Goal: Task Accomplishment & Management: Manage account settings

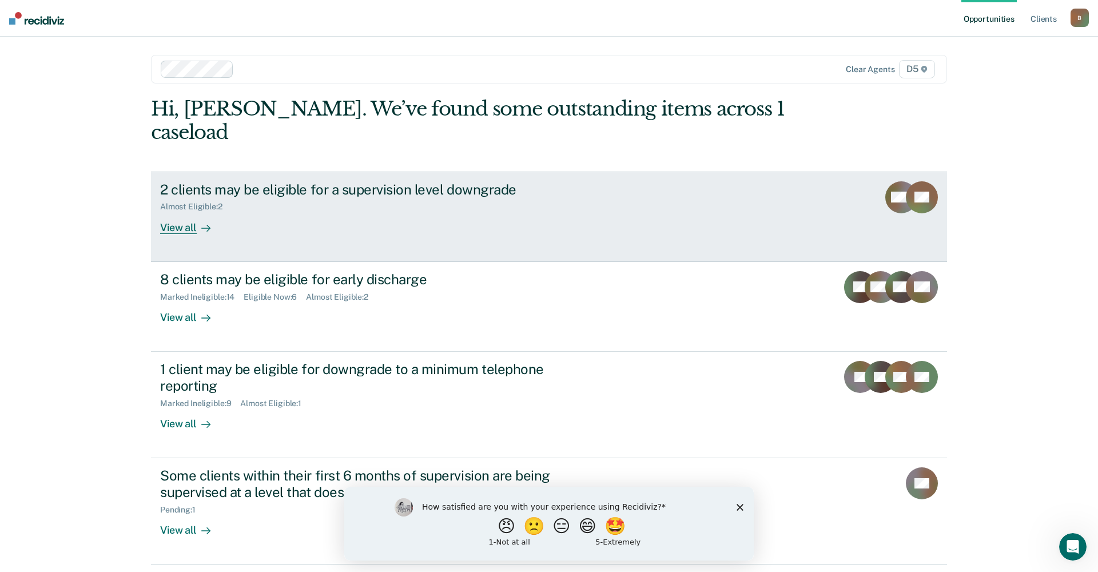
click at [192, 212] on div "View all" at bounding box center [192, 223] width 64 height 22
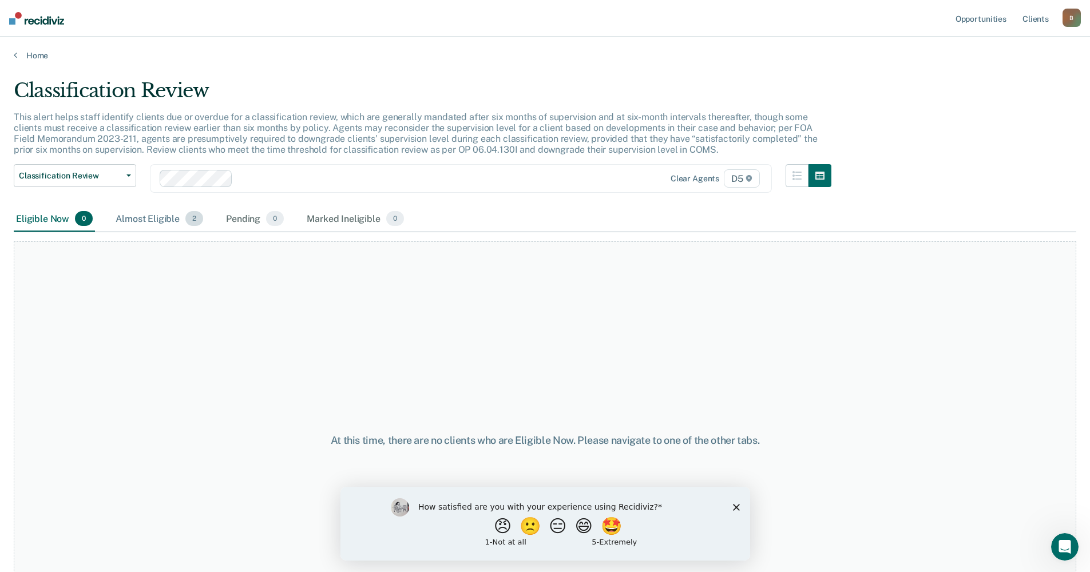
click at [158, 220] on div "Almost Eligible 2" at bounding box center [159, 219] width 92 height 25
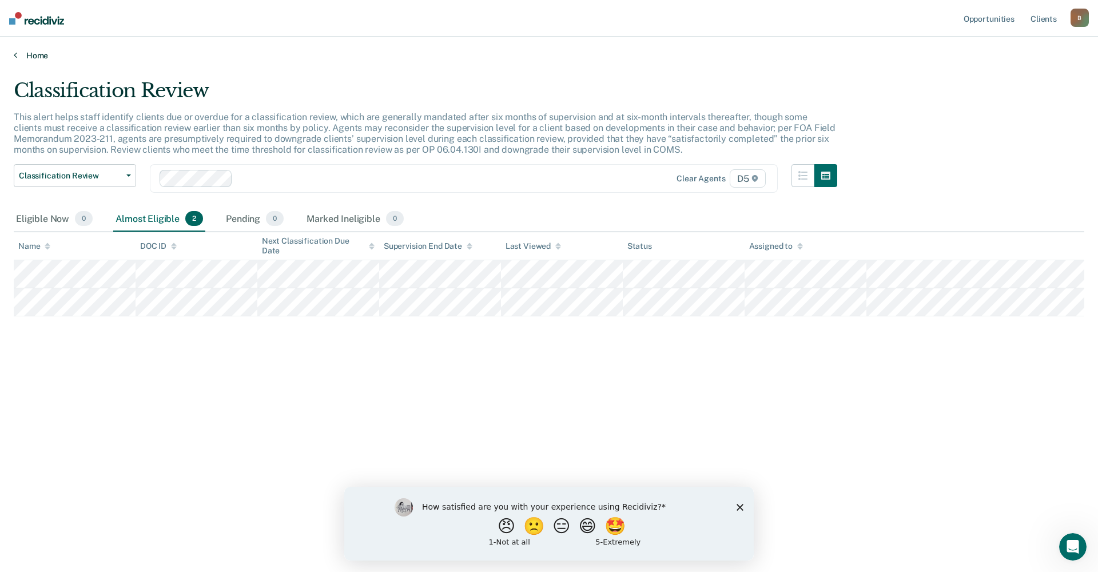
click at [25, 53] on link "Home" at bounding box center [549, 55] width 1071 height 10
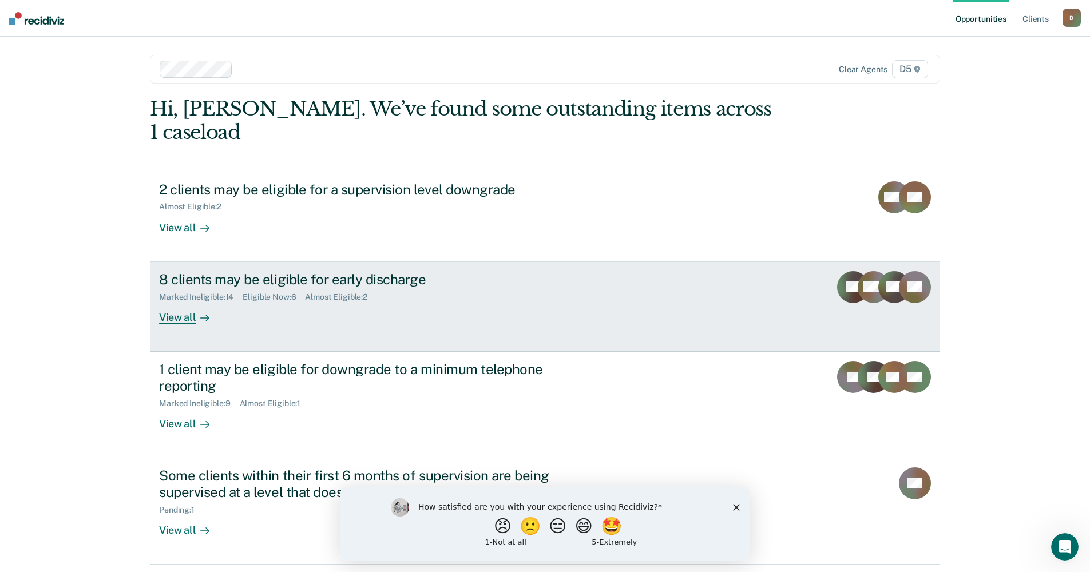
click at [184, 302] on div "View all" at bounding box center [191, 313] width 64 height 22
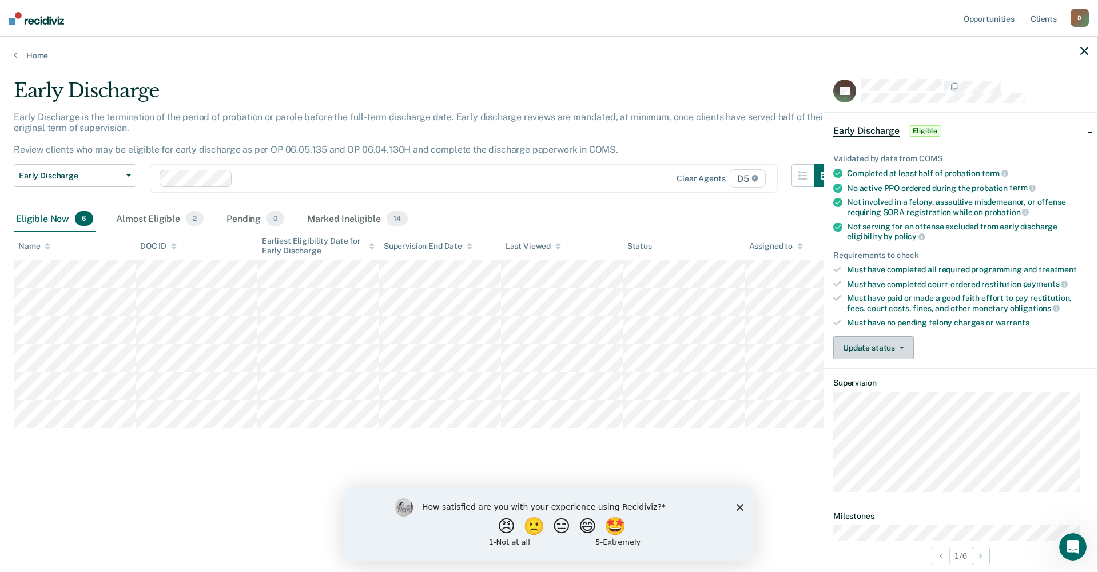
click at [876, 347] on button "Update status" at bounding box center [874, 347] width 81 height 23
click at [879, 390] on button "Mark Ineligible" at bounding box center [889, 393] width 110 height 18
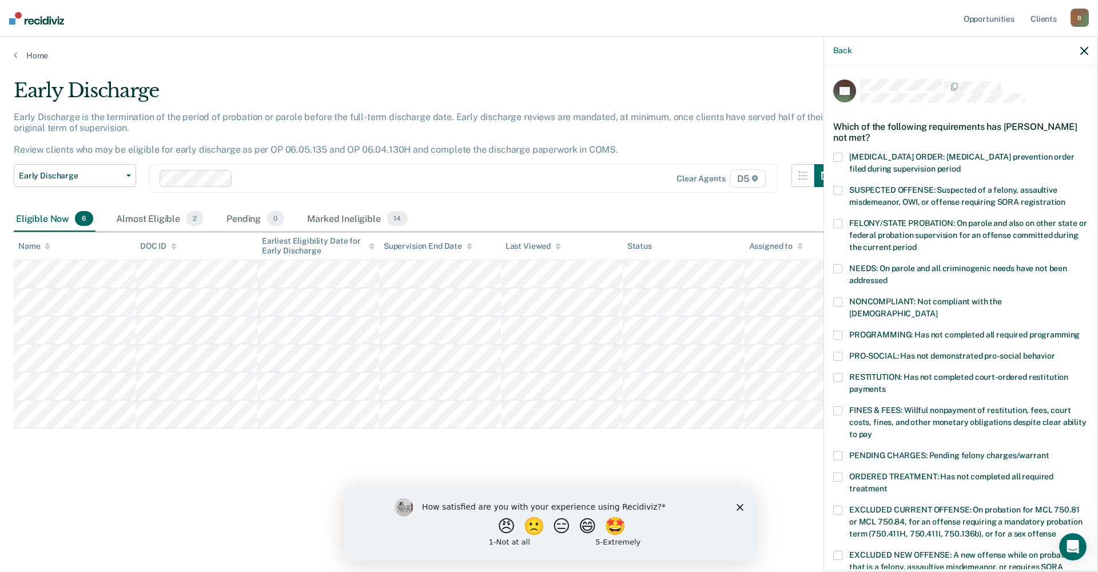
click at [836, 297] on span at bounding box center [838, 301] width 9 height 9
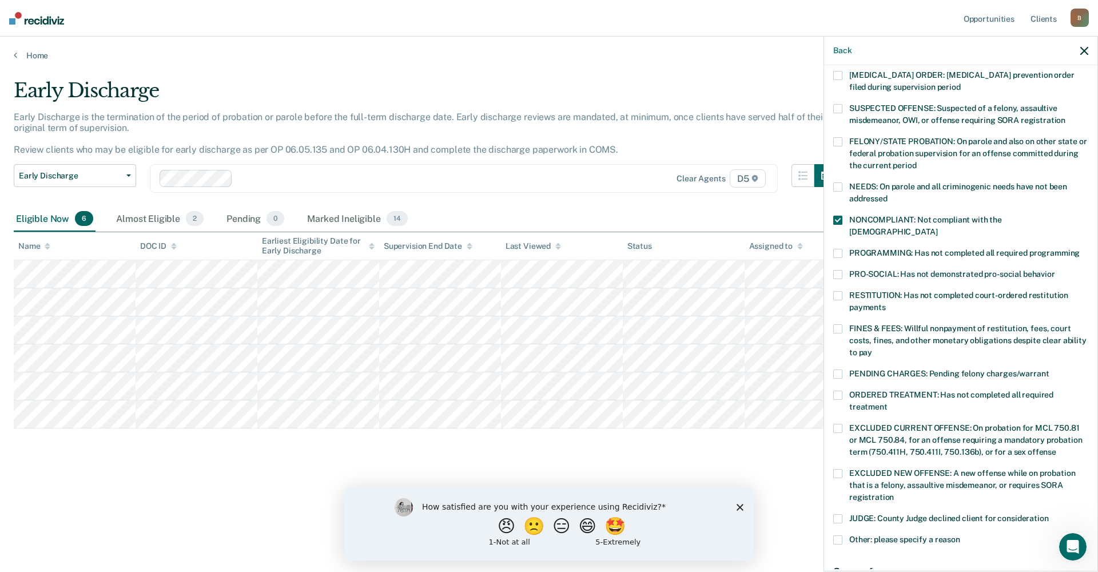
scroll to position [225, 0]
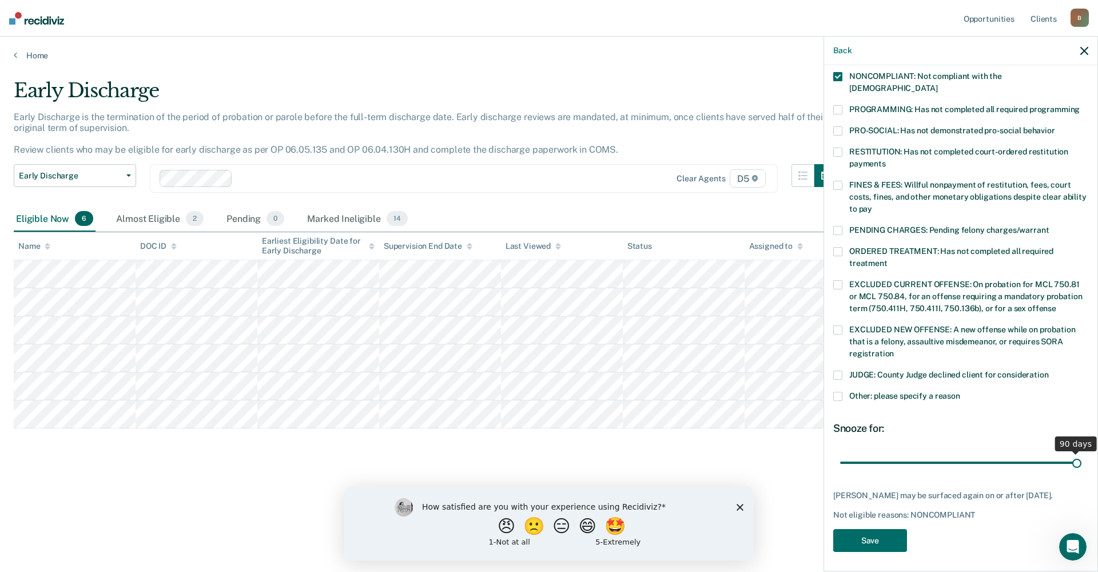
drag, startPoint x: 919, startPoint y: 452, endPoint x: 1098, endPoint y: 447, distance: 178.6
type input "90"
click at [1082, 453] on input "range" at bounding box center [960, 463] width 241 height 20
click at [882, 538] on button "Save" at bounding box center [871, 540] width 74 height 23
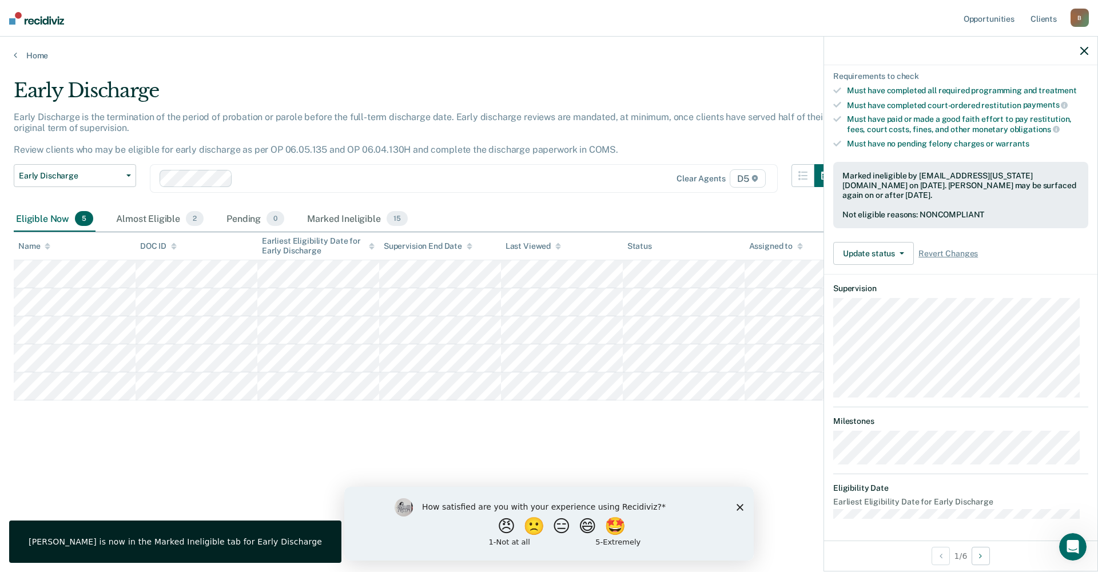
scroll to position [70, 0]
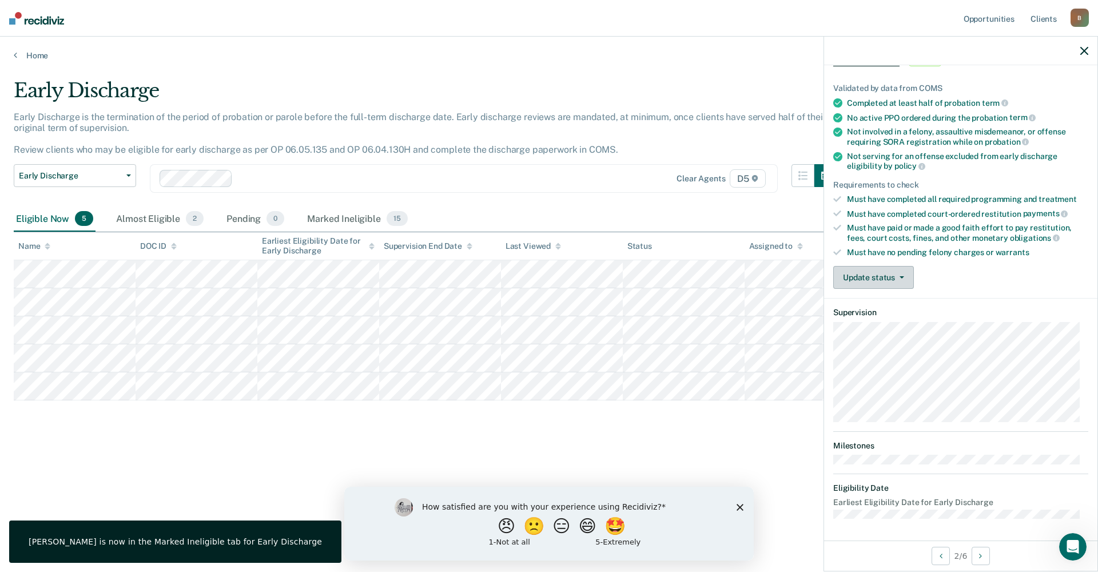
click at [875, 279] on button "Update status" at bounding box center [874, 277] width 81 height 23
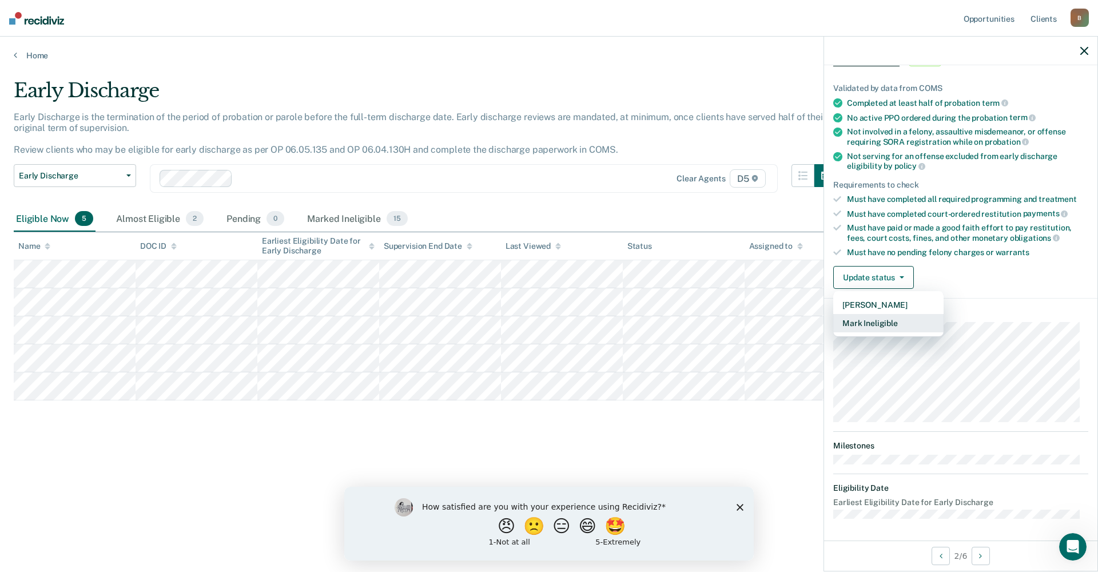
click at [872, 323] on button "Mark Ineligible" at bounding box center [889, 323] width 110 height 18
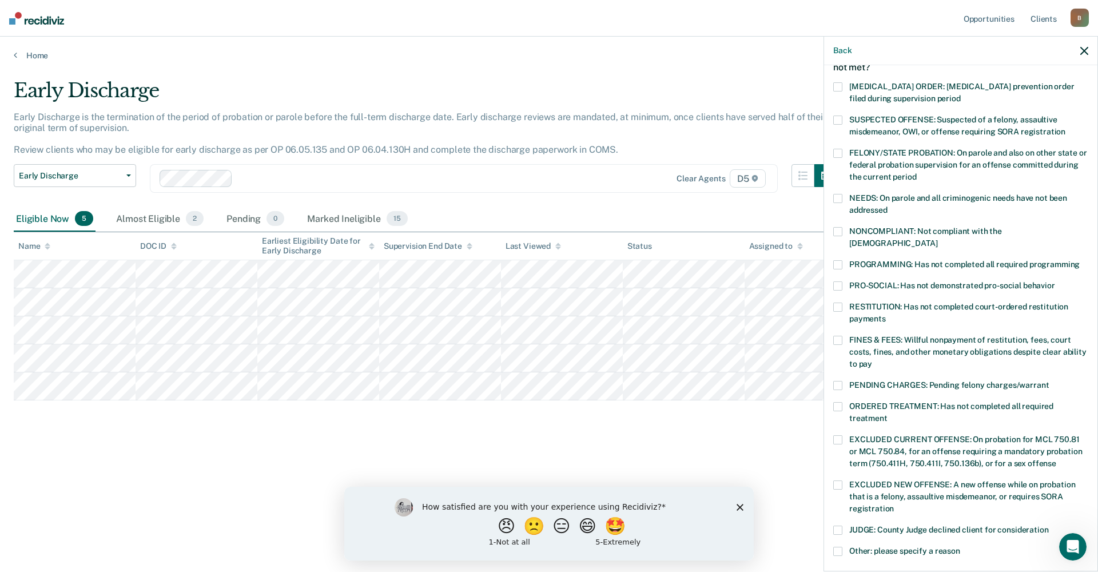
click at [842, 228] on span at bounding box center [838, 231] width 9 height 9
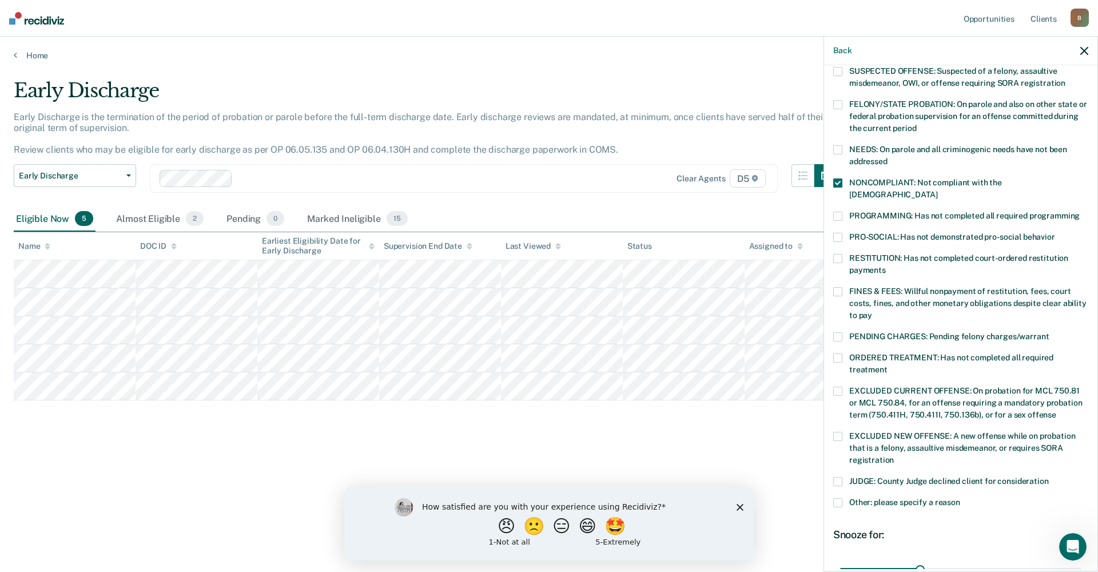
scroll to position [216, 0]
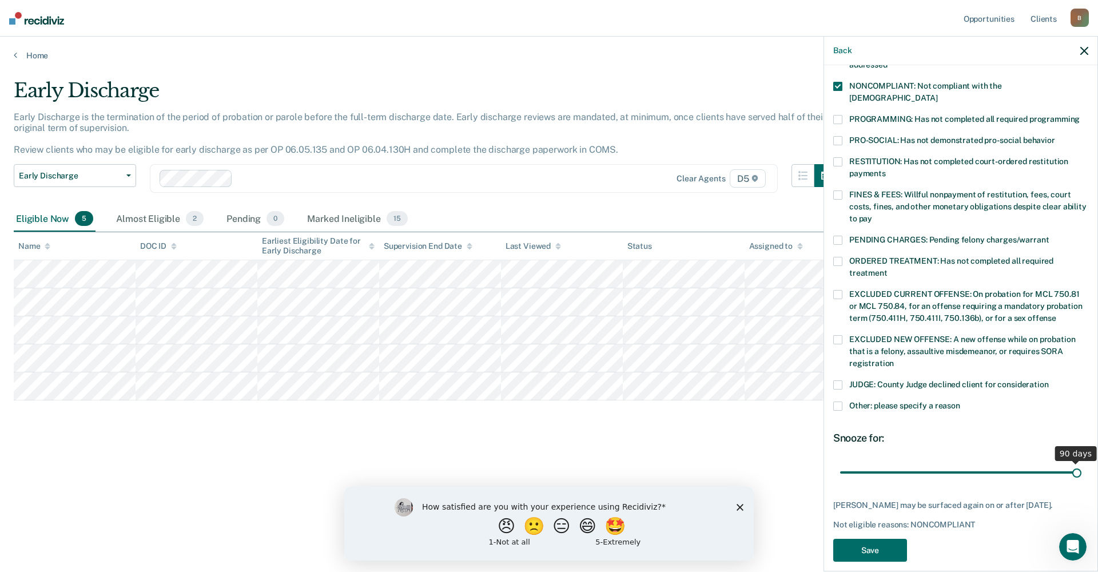
drag, startPoint x: 919, startPoint y: 459, endPoint x: 1098, endPoint y: 451, distance: 179.2
type input "90"
click at [1082, 462] on input "range" at bounding box center [960, 472] width 241 height 20
click at [859, 539] on button "Save" at bounding box center [871, 550] width 74 height 23
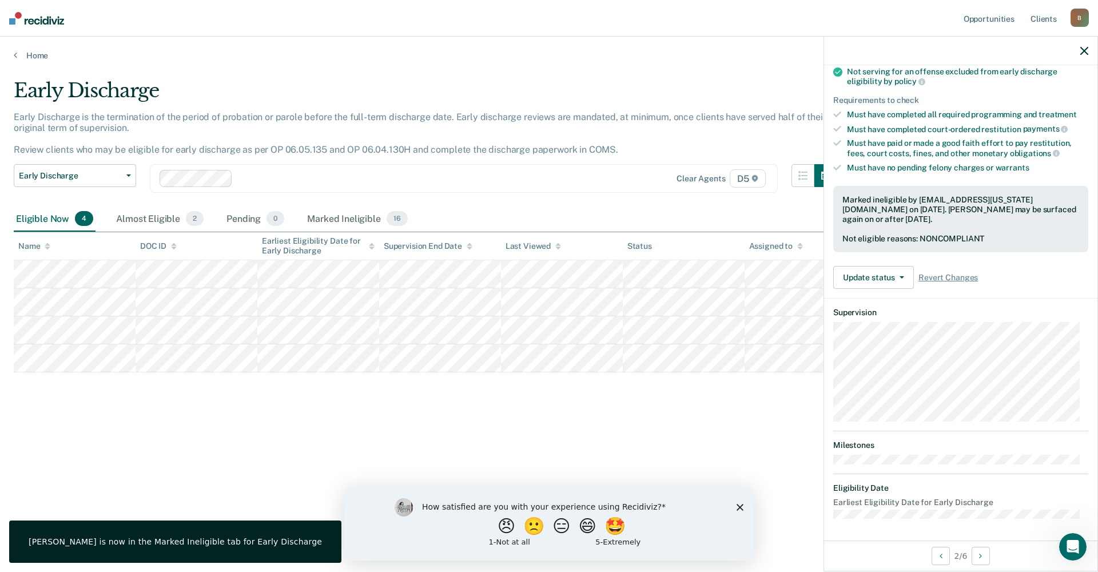
scroll to position [70, 0]
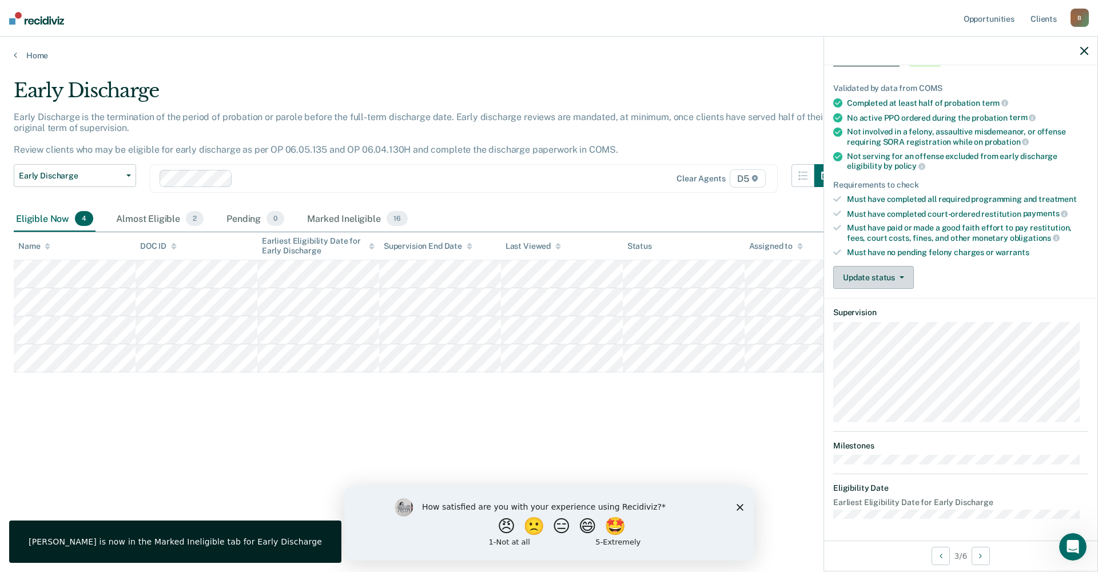
click at [867, 275] on button "Update status" at bounding box center [874, 277] width 81 height 23
click at [875, 319] on button "Mark Ineligible" at bounding box center [889, 323] width 110 height 18
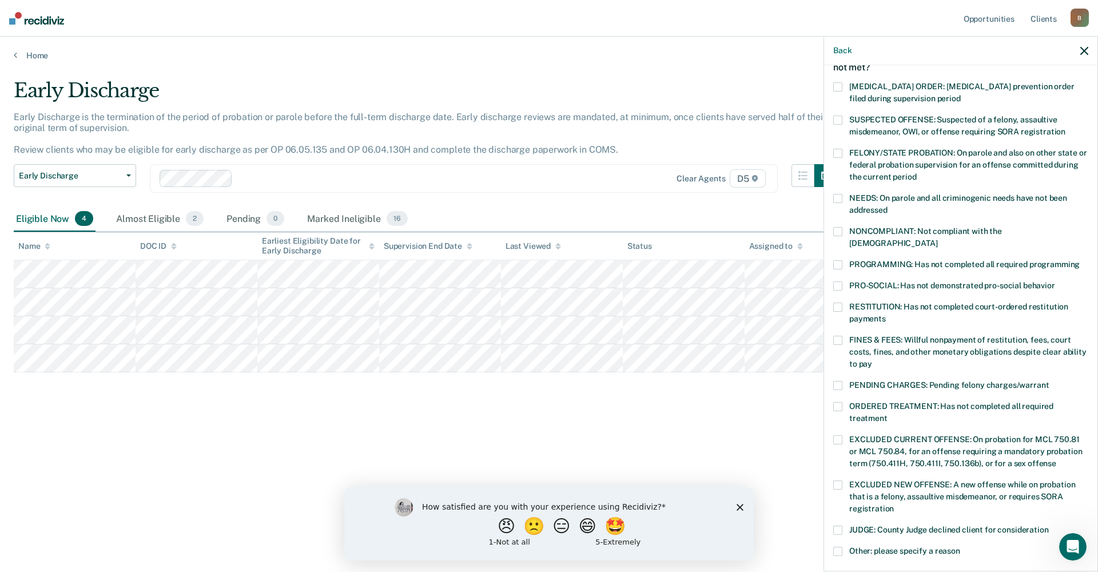
click at [839, 228] on span at bounding box center [838, 231] width 9 height 9
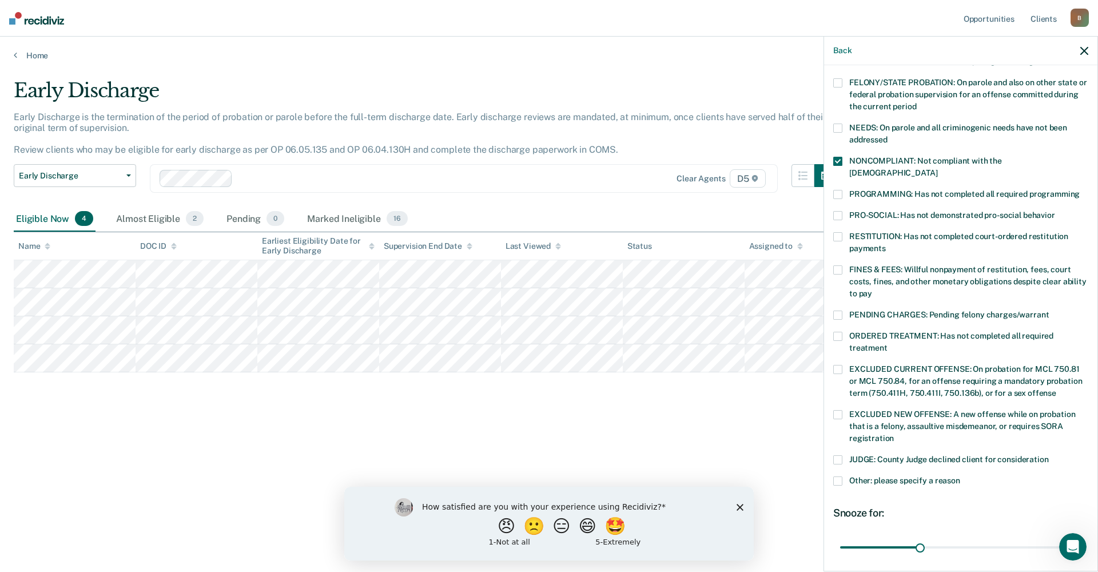
scroll to position [216, 0]
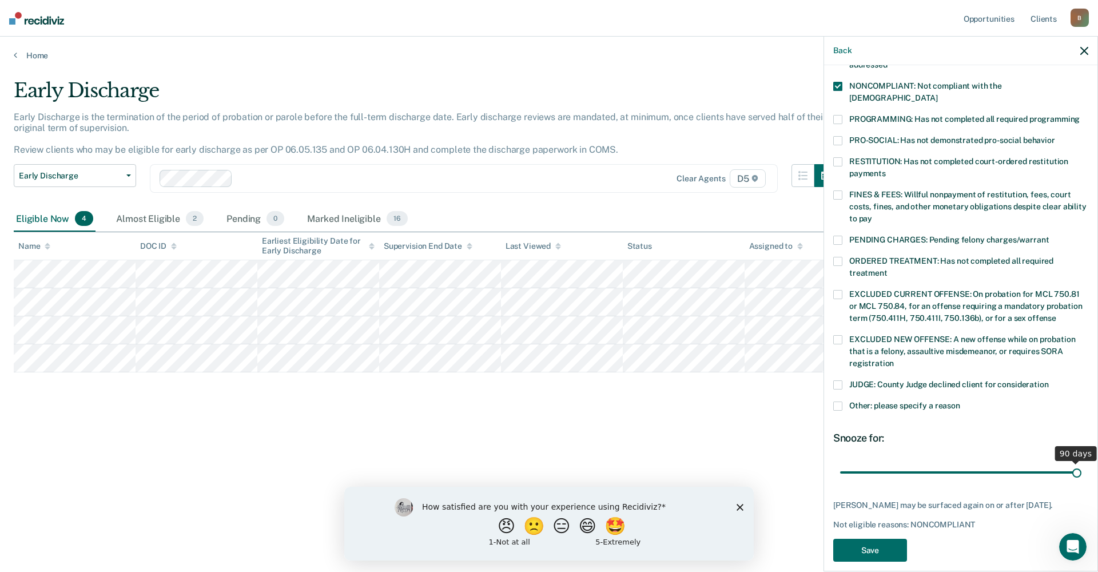
drag, startPoint x: 919, startPoint y: 463, endPoint x: 1098, endPoint y: 456, distance: 179.2
type input "90"
click at [1082, 462] on input "range" at bounding box center [960, 472] width 241 height 20
click at [872, 539] on button "Save" at bounding box center [871, 550] width 74 height 23
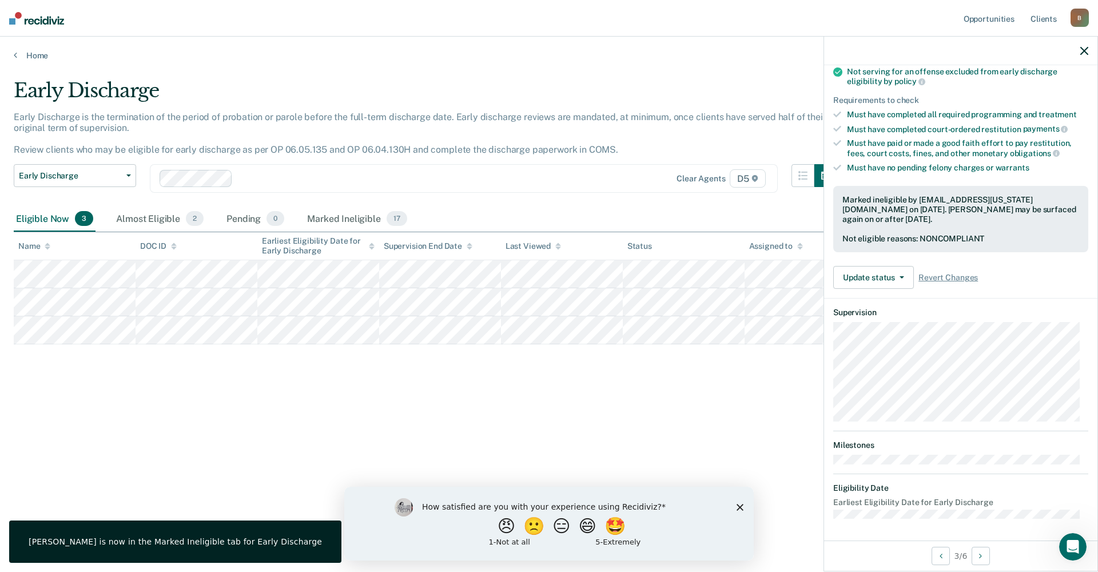
scroll to position [82, 0]
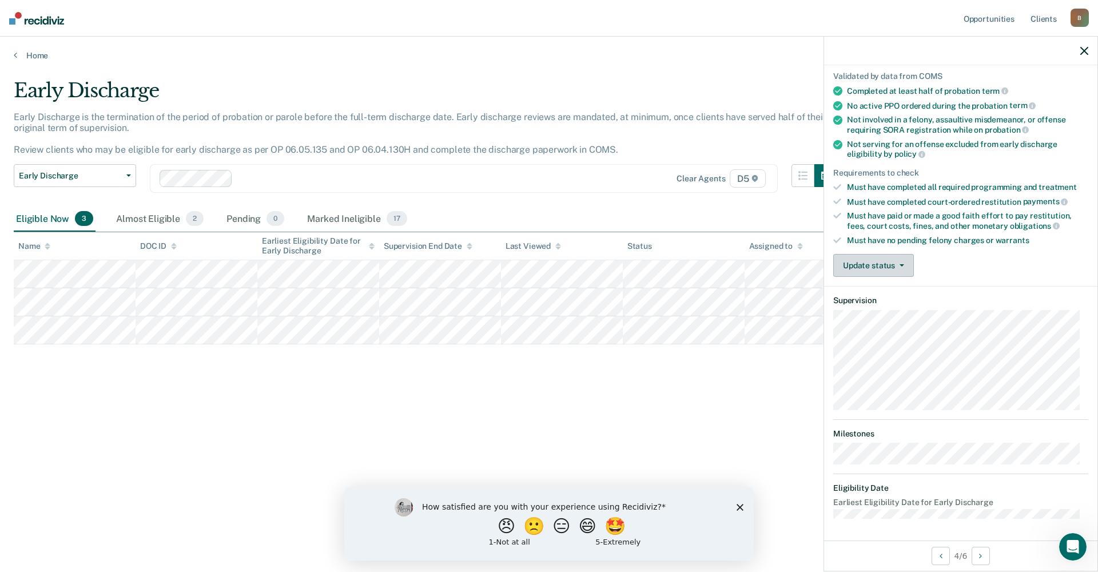
click at [896, 264] on span "button" at bounding box center [899, 265] width 9 height 2
click at [890, 305] on button "Mark Ineligible" at bounding box center [889, 311] width 110 height 18
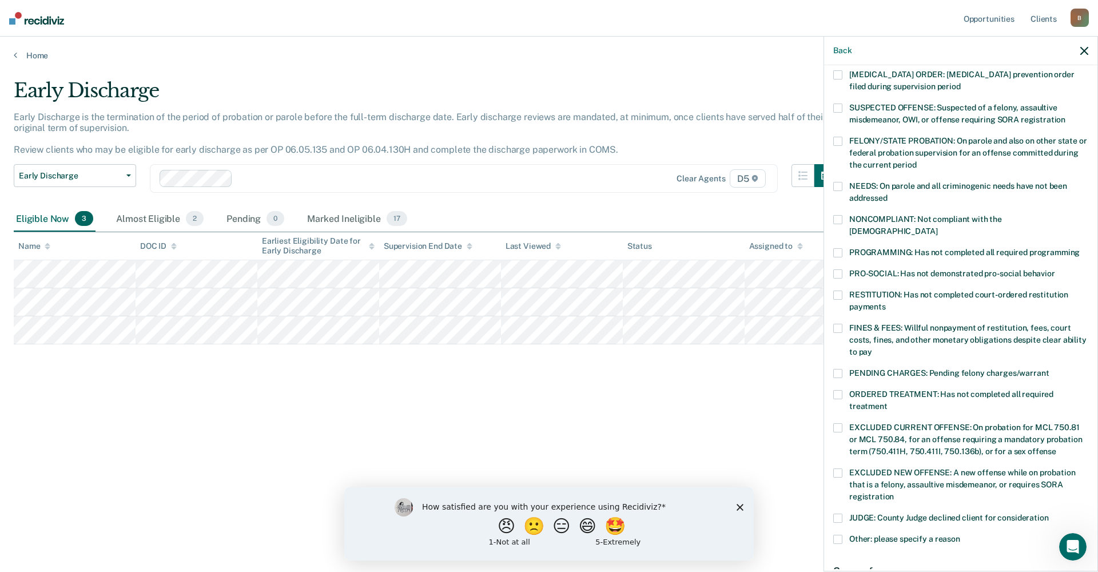
click at [840, 324] on span at bounding box center [838, 328] width 9 height 9
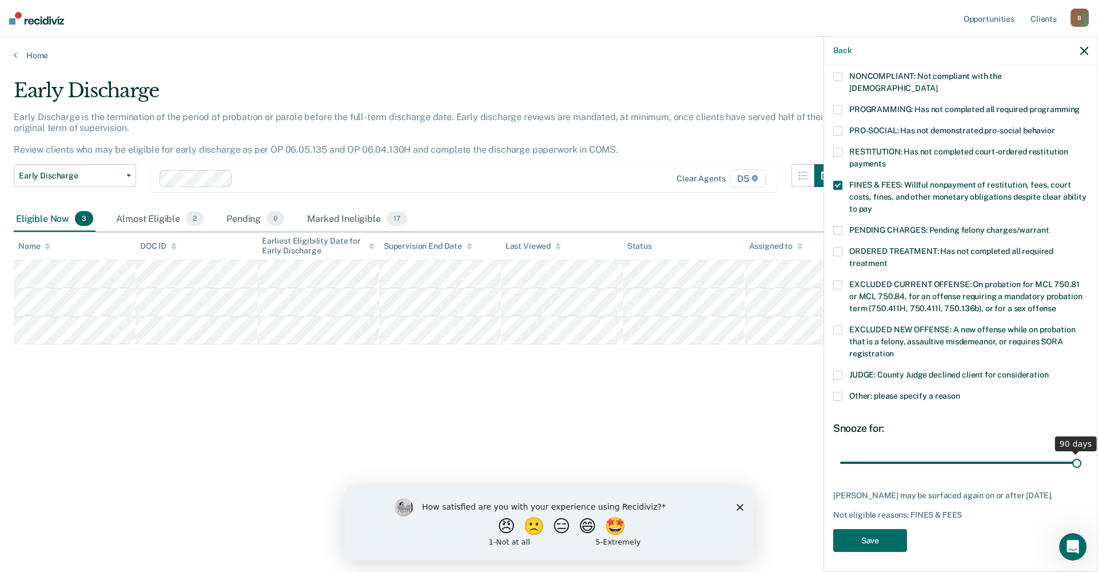
scroll to position [216, 0]
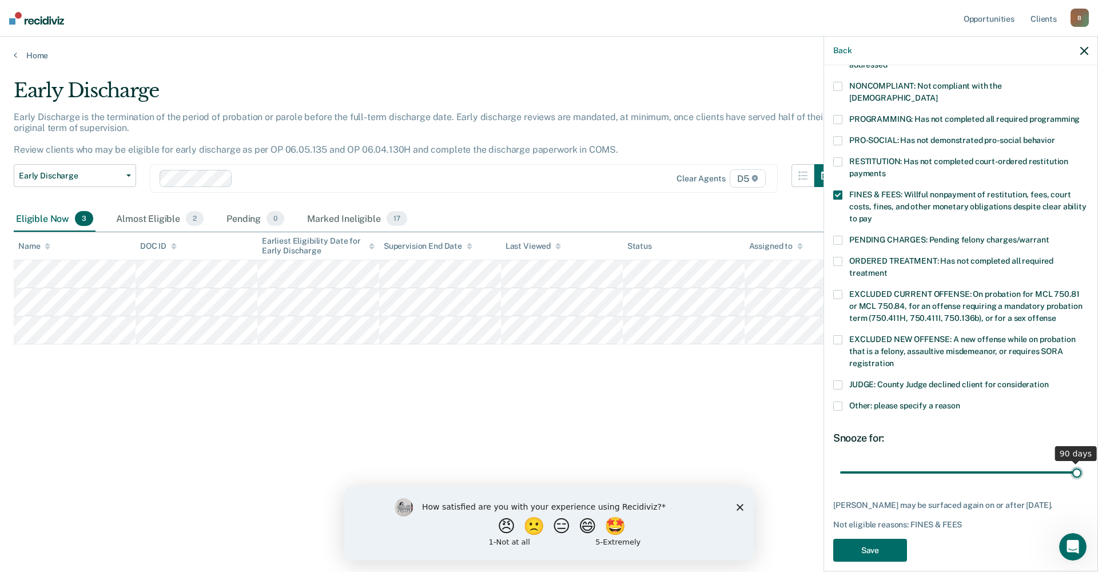
drag, startPoint x: 916, startPoint y: 454, endPoint x: 1098, endPoint y: 433, distance: 183.1
type input "90"
click at [1082, 462] on input "range" at bounding box center [960, 472] width 241 height 20
click at [888, 539] on button "Save" at bounding box center [871, 550] width 74 height 23
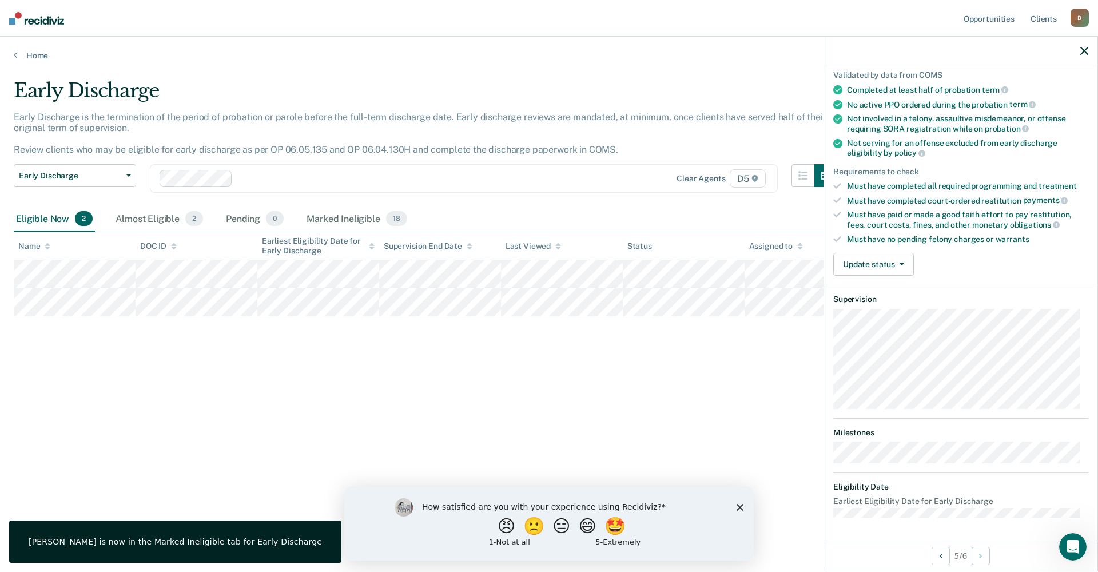
scroll to position [70, 0]
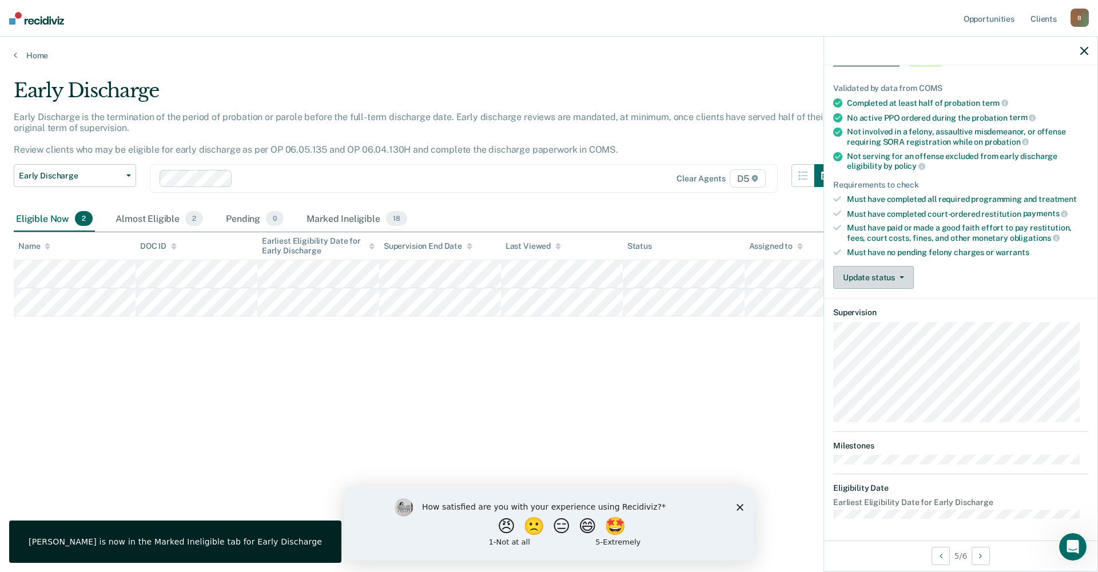
click at [871, 280] on button "Update status" at bounding box center [874, 277] width 81 height 23
click at [868, 323] on button "Mark Ineligible" at bounding box center [889, 323] width 110 height 18
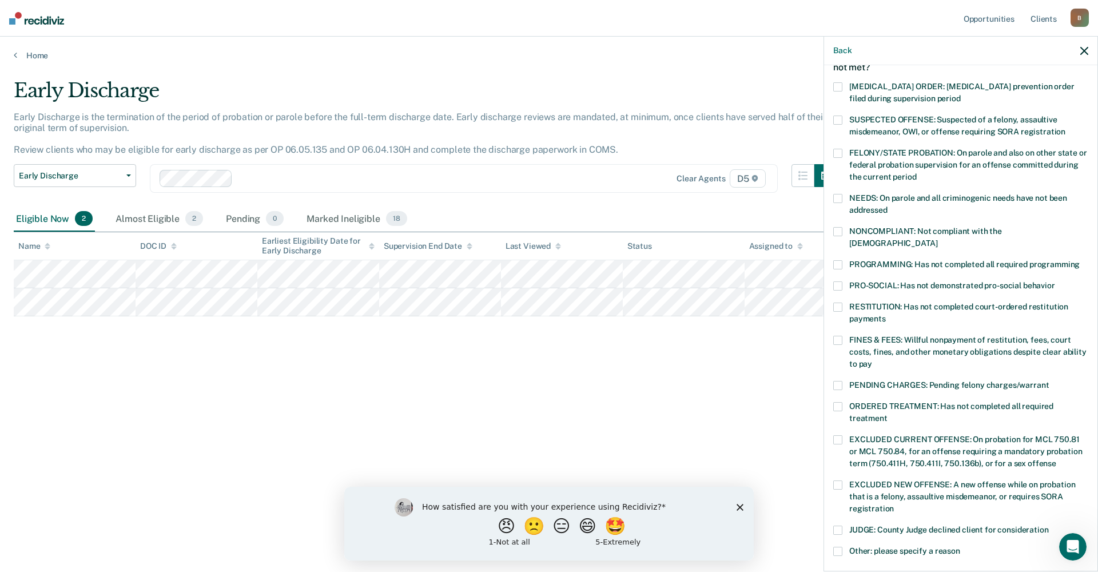
click at [839, 336] on span at bounding box center [838, 340] width 9 height 9
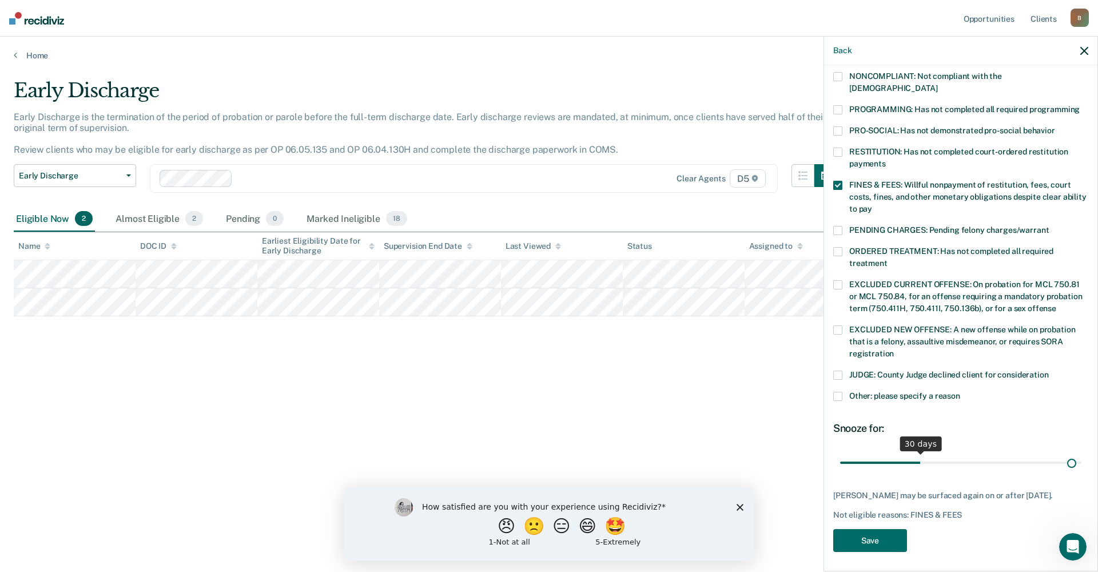
scroll to position [225, 0]
drag, startPoint x: 922, startPoint y: 451, endPoint x: 1087, endPoint y: 442, distance: 165.6
type input "90"
click at [1082, 453] on input "range" at bounding box center [960, 463] width 241 height 20
click at [876, 530] on button "Save" at bounding box center [871, 540] width 74 height 23
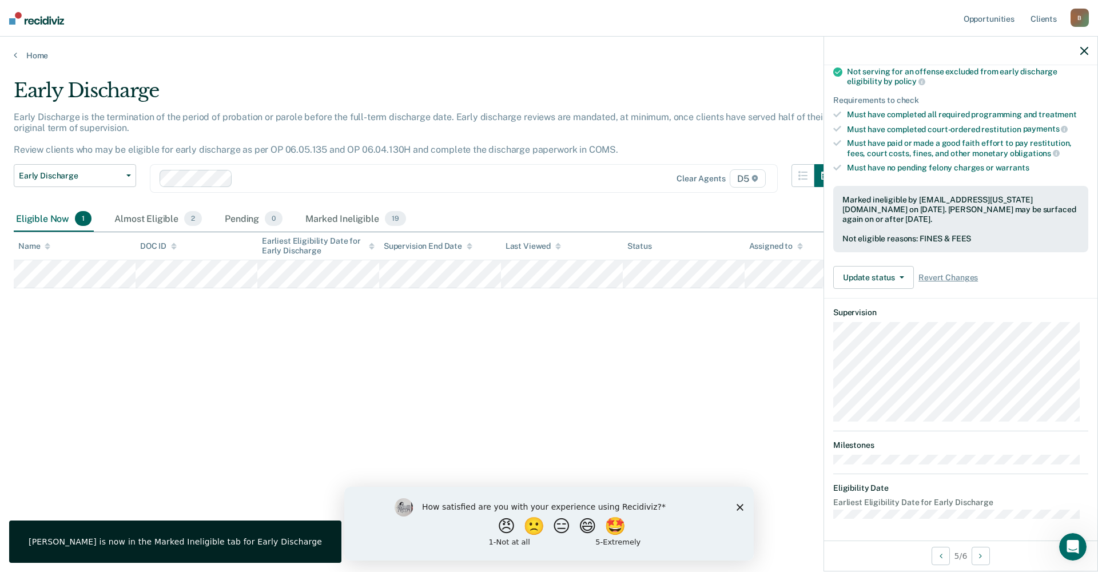
scroll to position [70, 0]
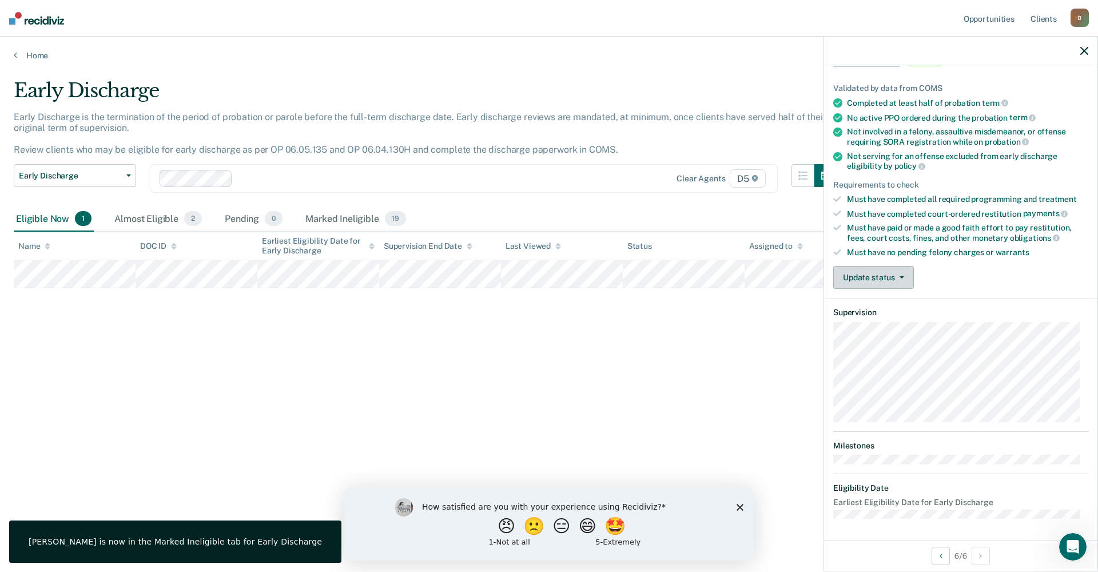
click at [897, 276] on span "button" at bounding box center [899, 277] width 9 height 2
click at [856, 322] on button "Mark Ineligible" at bounding box center [889, 323] width 110 height 18
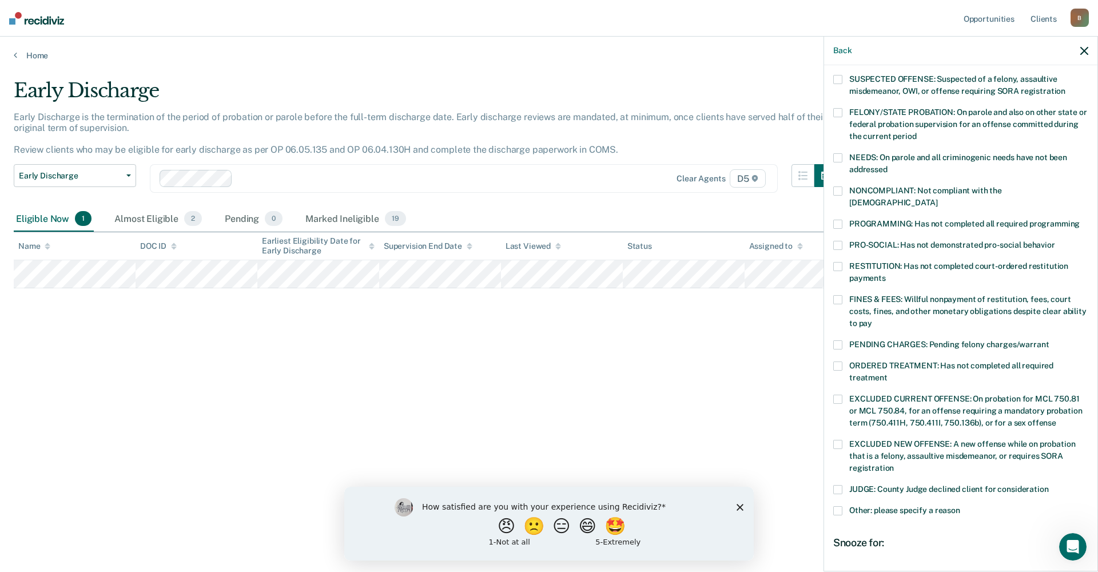
scroll to position [54, 0]
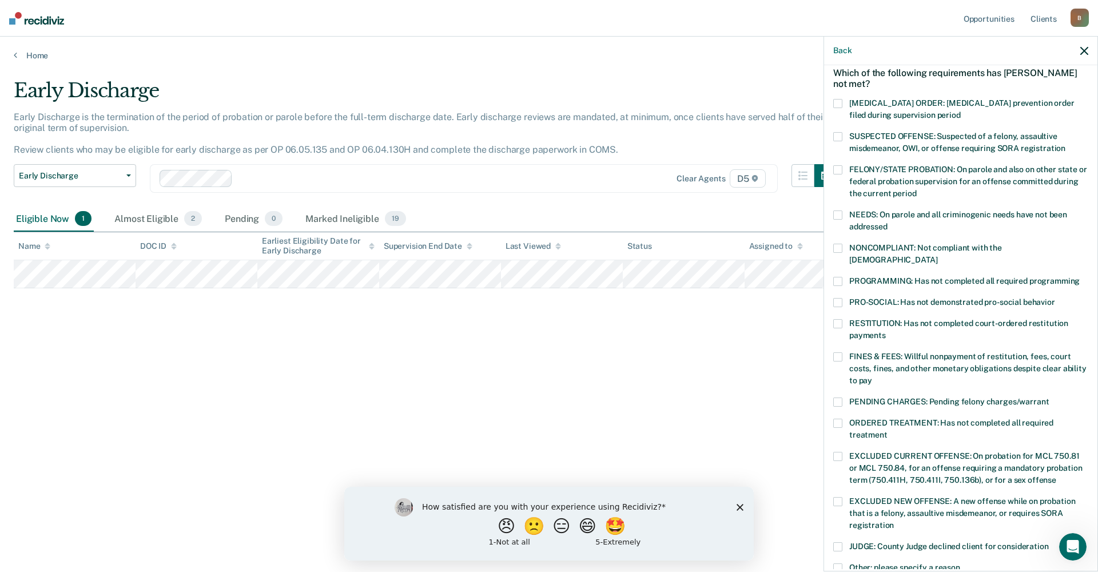
click at [838, 298] on span at bounding box center [838, 302] width 9 height 9
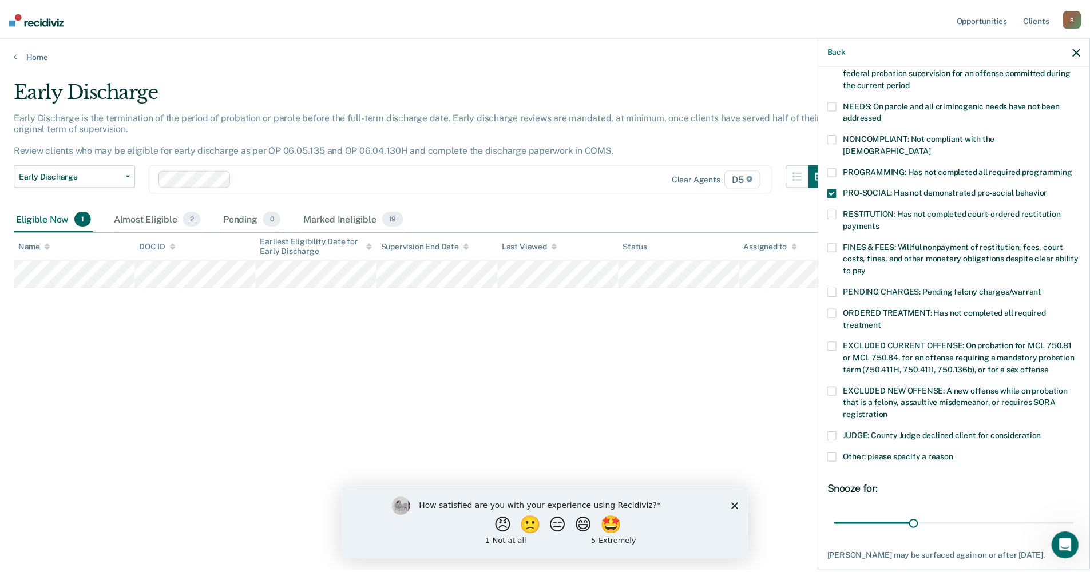
scroll to position [225, 0]
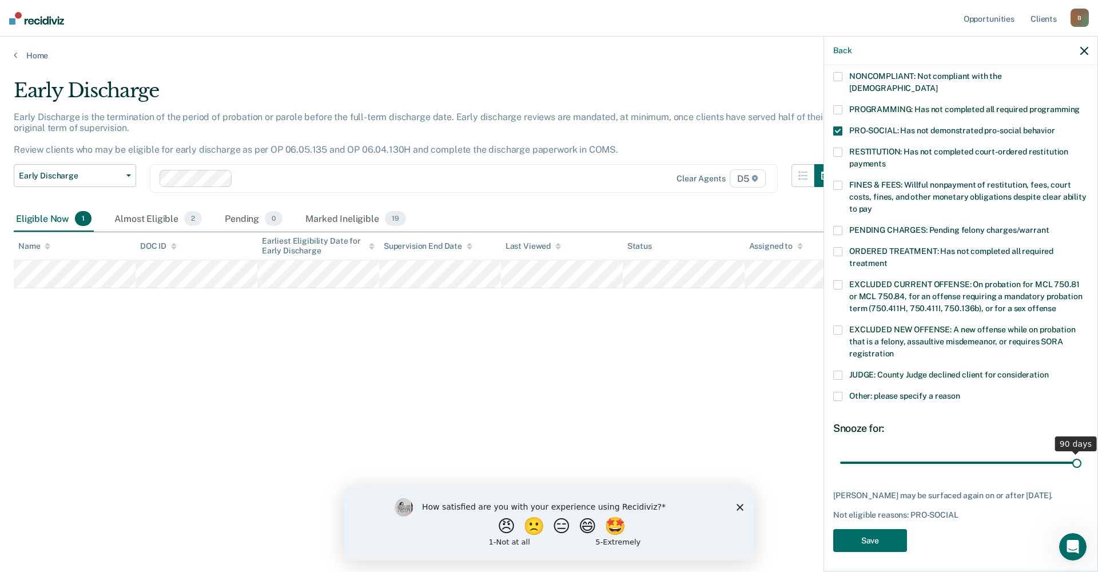
drag, startPoint x: 918, startPoint y: 452, endPoint x: 1096, endPoint y: 430, distance: 179.9
type input "90"
click at [1082, 453] on input "range" at bounding box center [960, 463] width 241 height 20
click at [882, 541] on button "Save" at bounding box center [871, 540] width 74 height 23
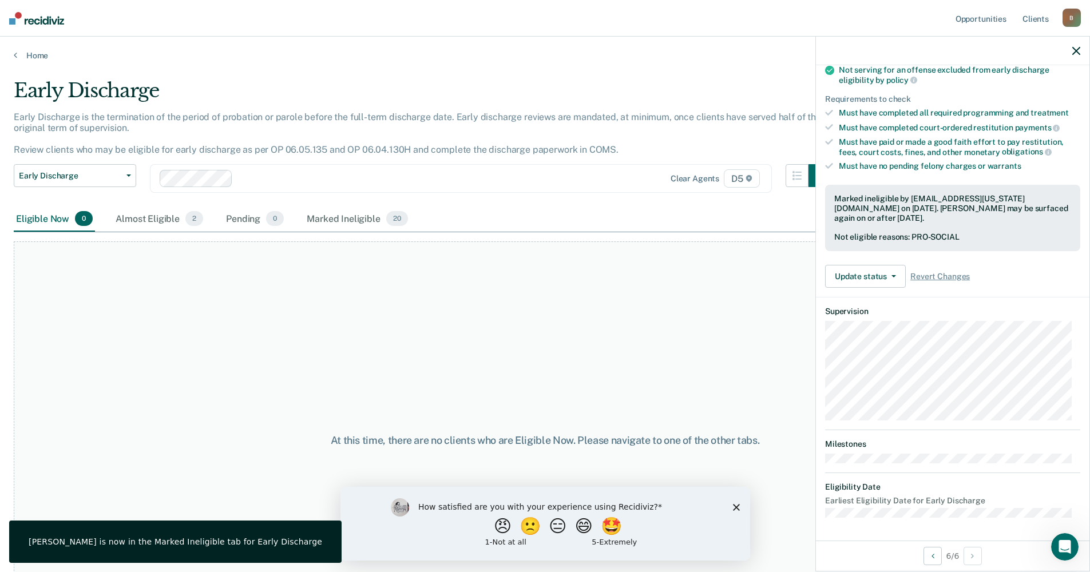
scroll to position [155, 0]
click at [26, 56] on link "Home" at bounding box center [545, 55] width 1062 height 10
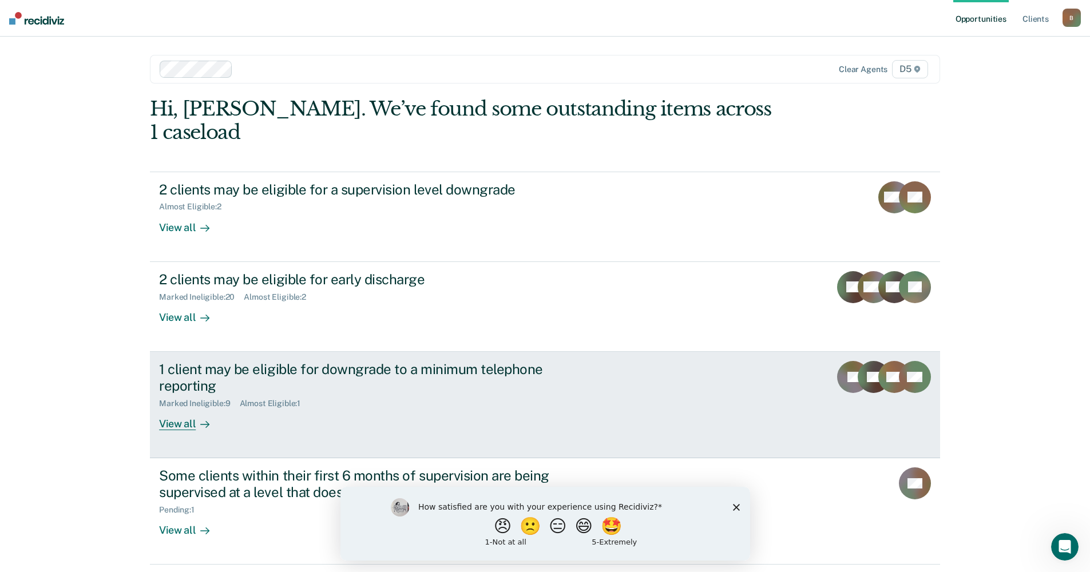
click at [177, 408] on div "View all" at bounding box center [191, 419] width 64 height 22
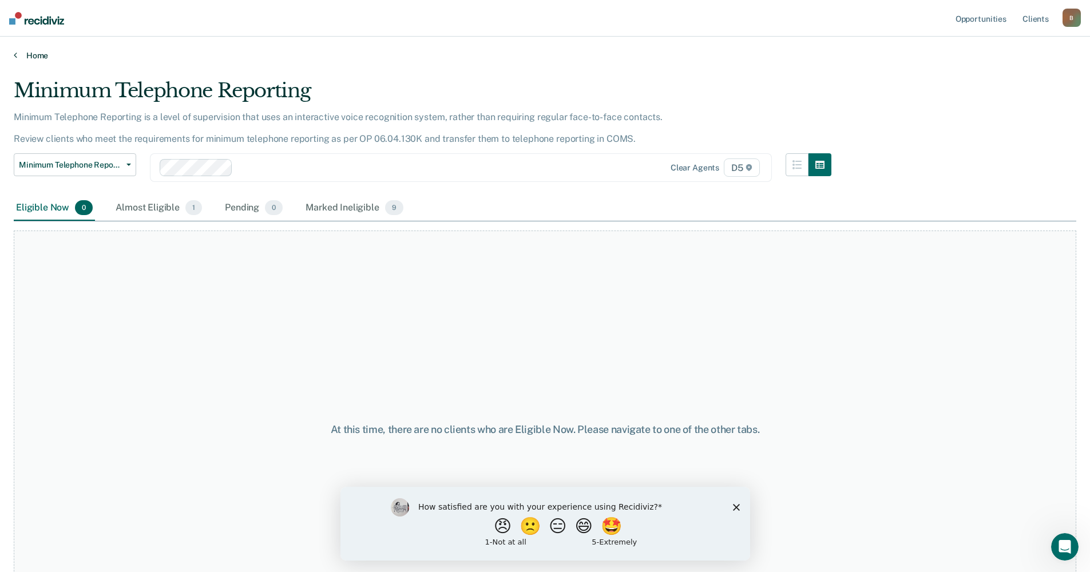
click at [23, 51] on link "Home" at bounding box center [545, 55] width 1062 height 10
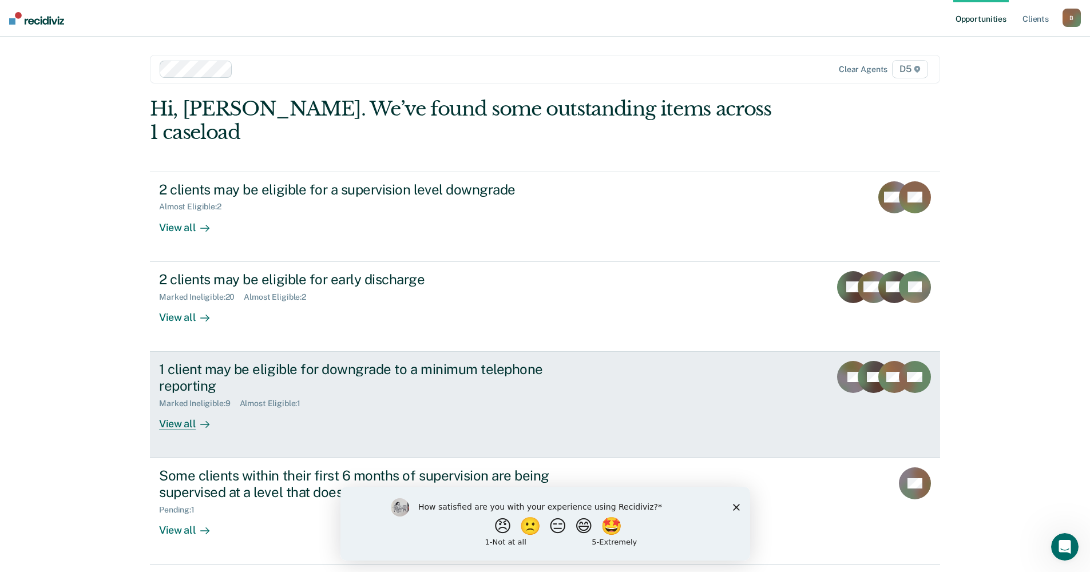
click at [272, 399] on div "Almost Eligible : 1" at bounding box center [275, 404] width 70 height 10
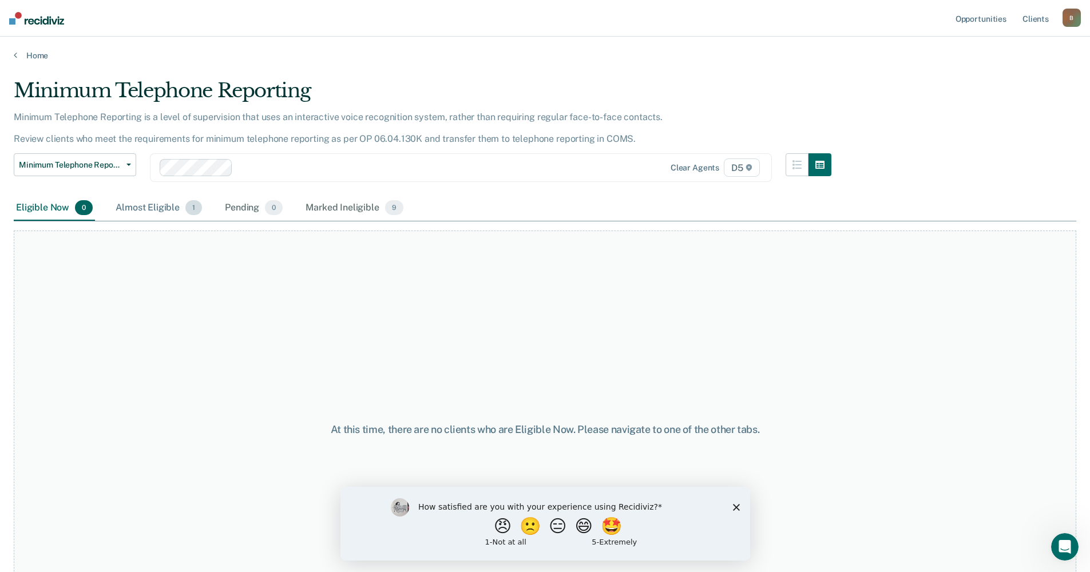
click at [156, 207] on div "Almost Eligible 1" at bounding box center [158, 208] width 91 height 25
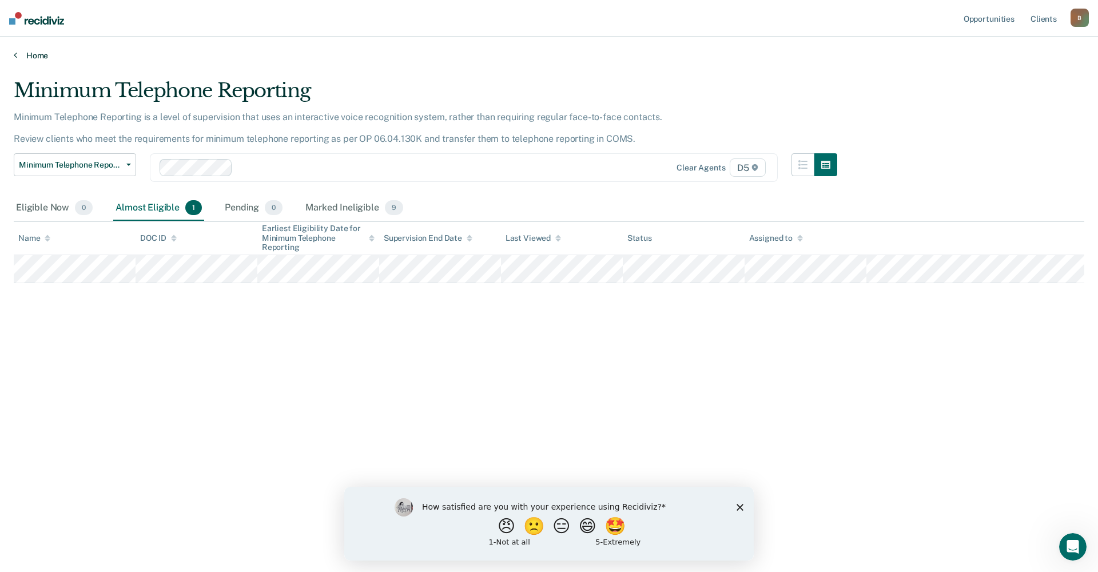
click at [29, 54] on link "Home" at bounding box center [549, 55] width 1071 height 10
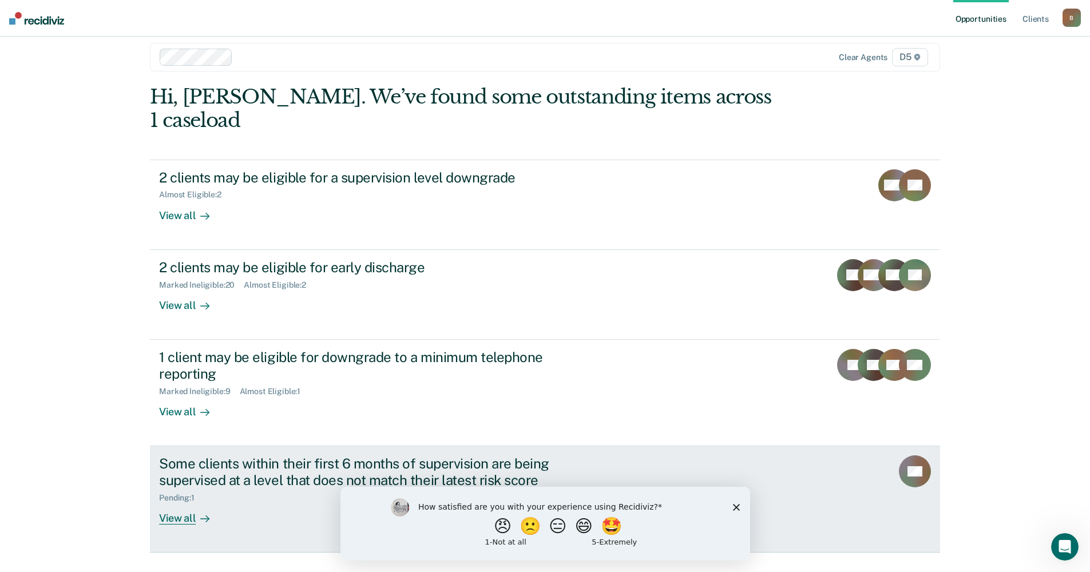
scroll to position [15, 0]
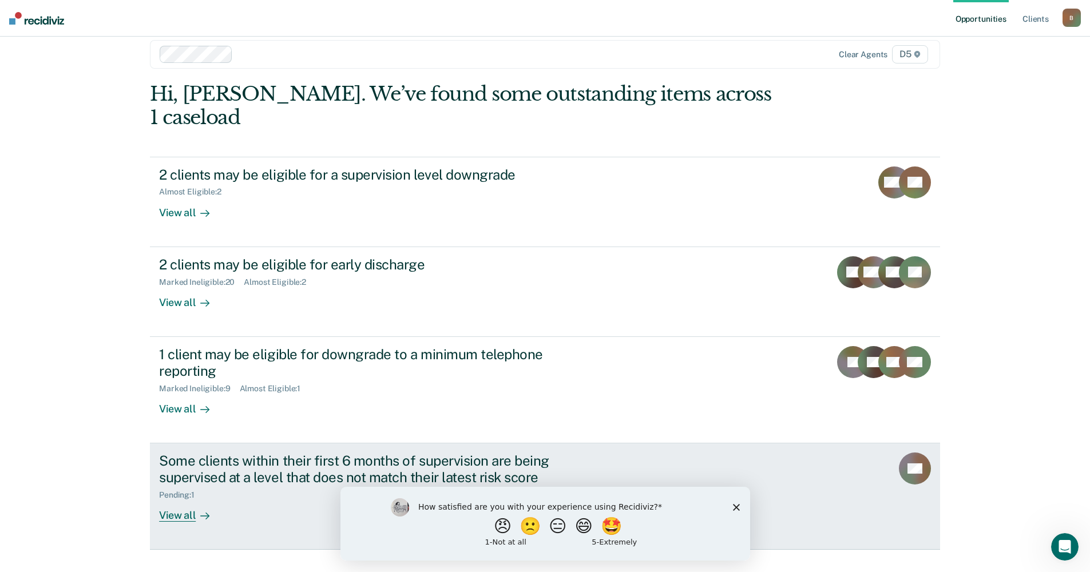
click at [178, 499] on div "View all" at bounding box center [191, 510] width 64 height 22
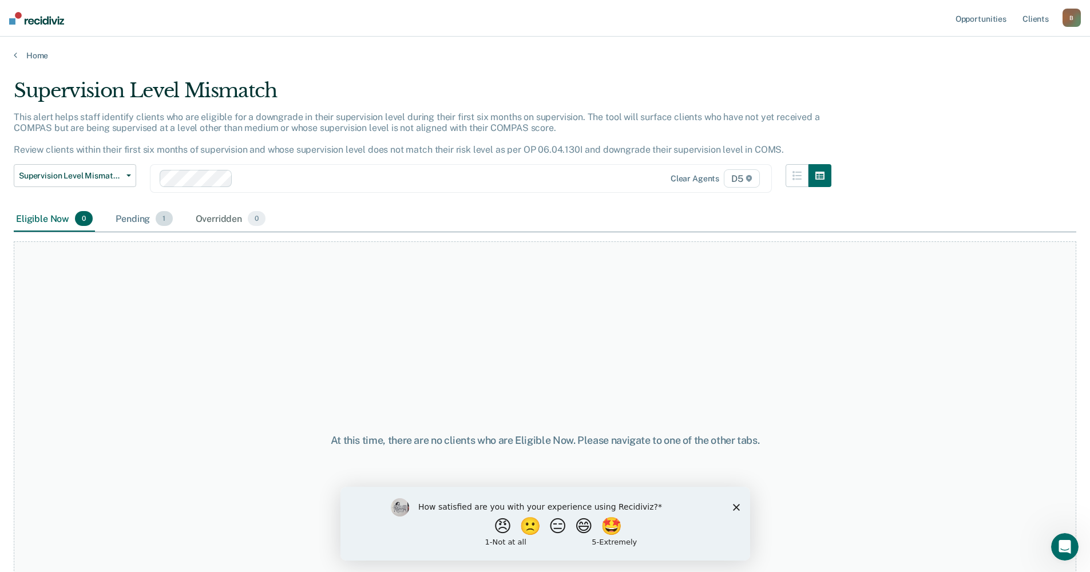
click at [146, 219] on div "Pending 1" at bounding box center [143, 219] width 61 height 25
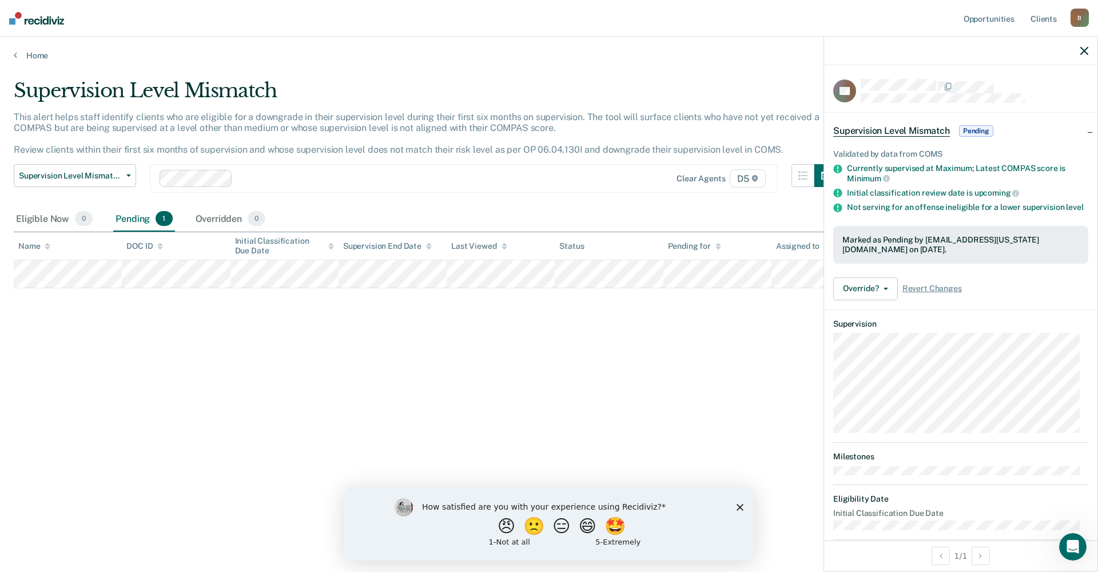
drag, startPoint x: 1084, startPoint y: 48, endPoint x: 1077, endPoint y: 49, distance: 6.9
click at [1084, 47] on icon "button" at bounding box center [1085, 51] width 8 height 8
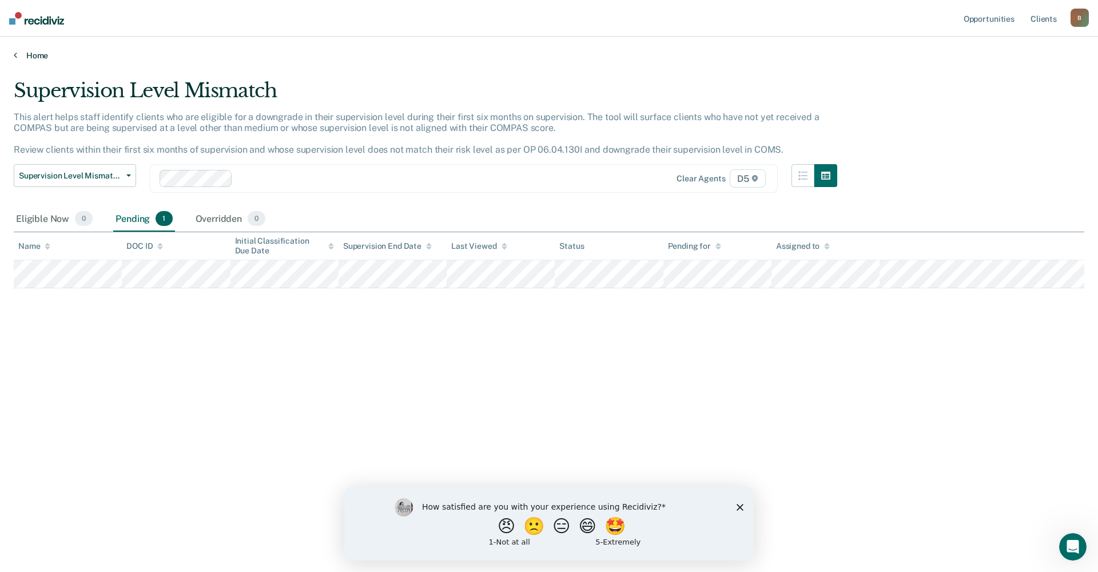
click at [38, 57] on link "Home" at bounding box center [549, 55] width 1071 height 10
